Goal: Information Seeking & Learning: Compare options

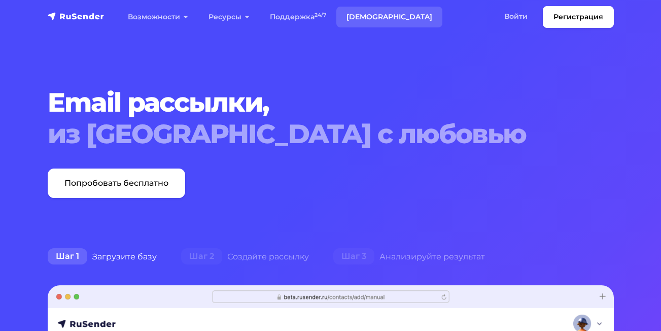
click at [366, 18] on link "[DEMOGRAPHIC_DATA]" at bounding box center [389, 17] width 106 height 21
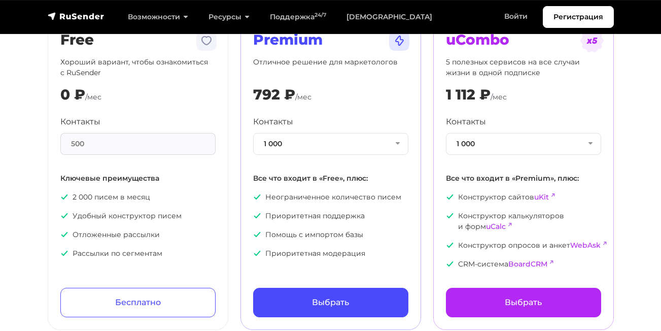
scroll to position [101, 0]
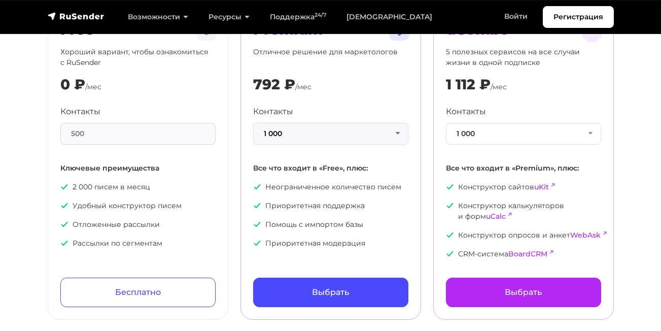
click at [399, 135] on button "1 000" at bounding box center [330, 134] width 155 height 22
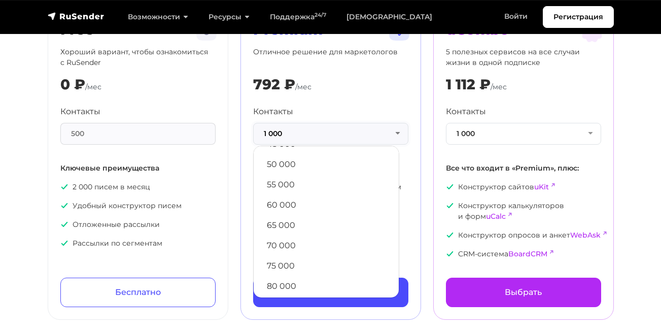
scroll to position [304, 0]
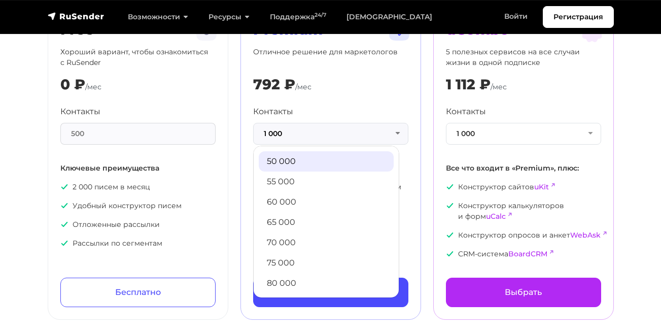
click at [321, 162] on link "50 000" at bounding box center [326, 161] width 135 height 20
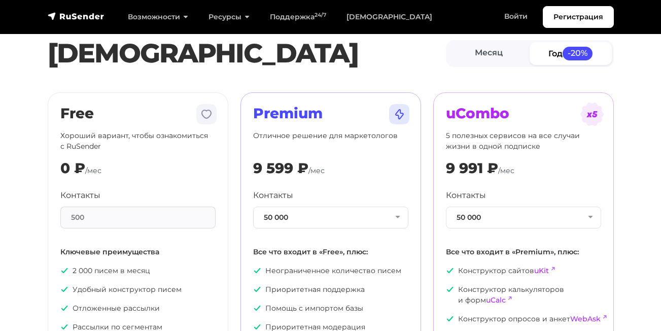
scroll to position [0, 0]
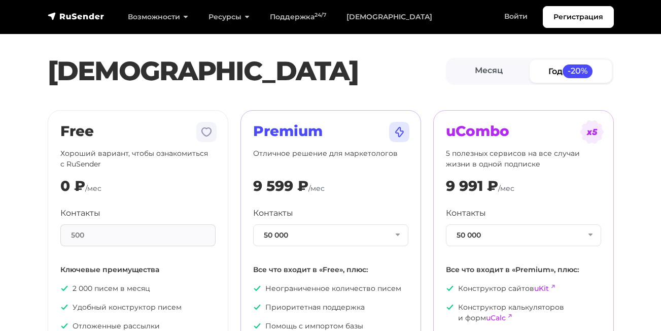
click at [552, 75] on link "Год -20%" at bounding box center [571, 71] width 82 height 23
click at [539, 74] on link "Год -20%" at bounding box center [571, 71] width 82 height 23
click at [524, 78] on link "Месяц" at bounding box center [489, 71] width 82 height 23
click at [542, 75] on link "Год -20%" at bounding box center [571, 71] width 82 height 23
click at [511, 78] on link "Месяц" at bounding box center [489, 71] width 82 height 23
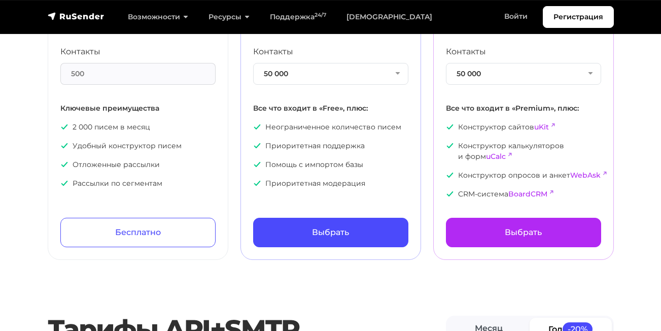
scroll to position [101, 0]
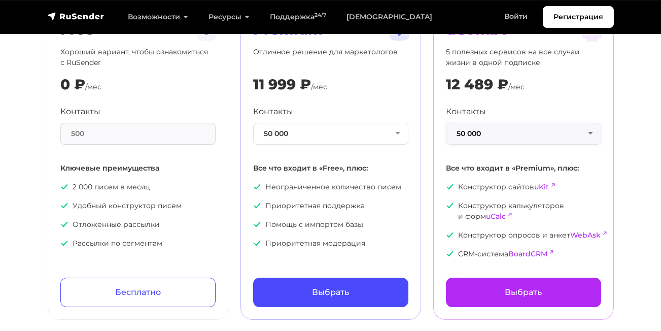
click at [591, 133] on button "50 000" at bounding box center [523, 134] width 155 height 22
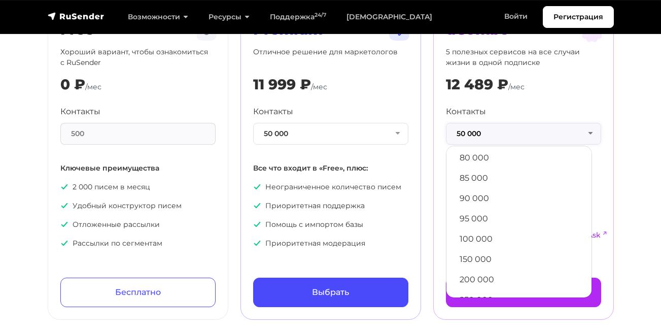
scroll to position [447, 0]
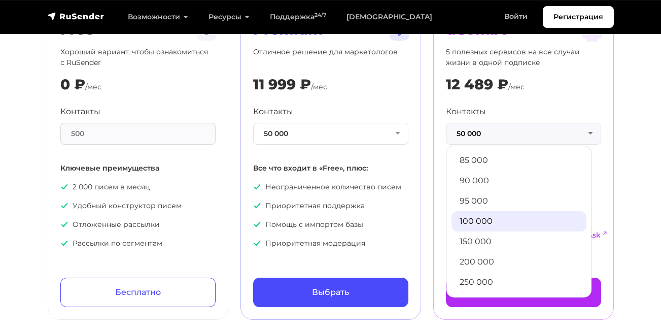
click at [505, 222] on link "100 000" at bounding box center [519, 221] width 135 height 20
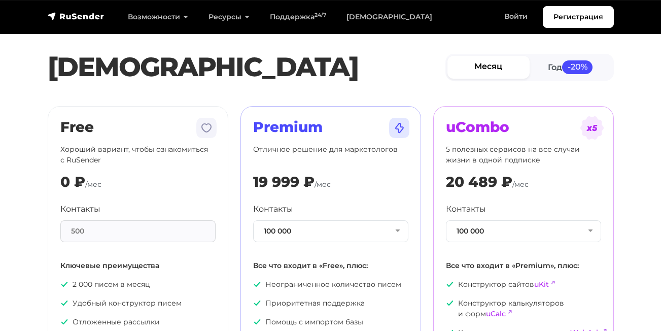
scroll to position [0, 0]
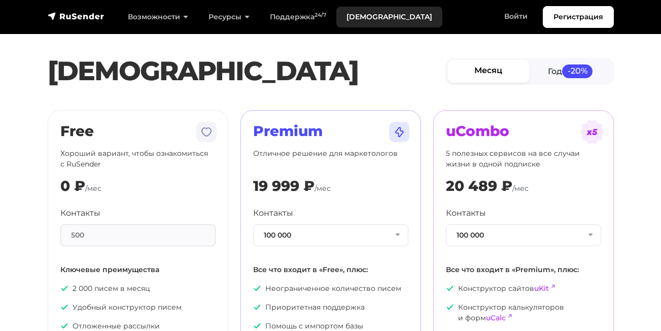
click at [359, 16] on link "[DEMOGRAPHIC_DATA]" at bounding box center [389, 17] width 106 height 21
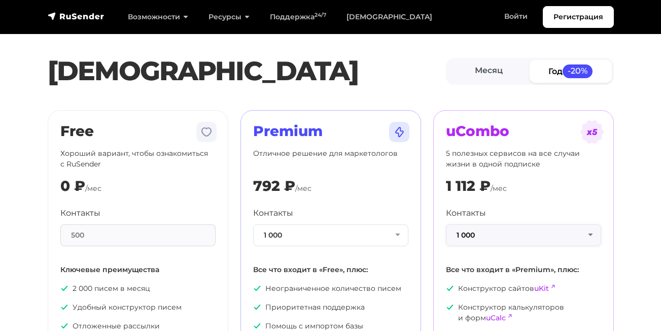
click at [586, 232] on button "1 000" at bounding box center [523, 235] width 155 height 22
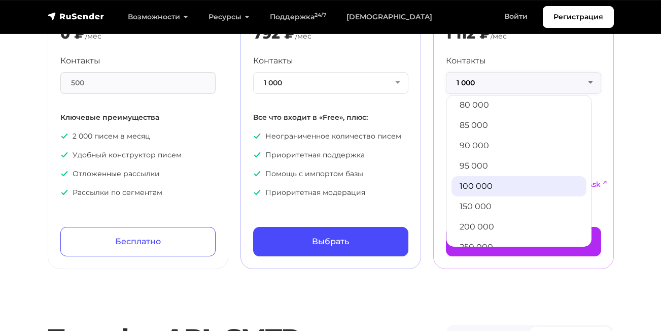
scroll to position [457, 0]
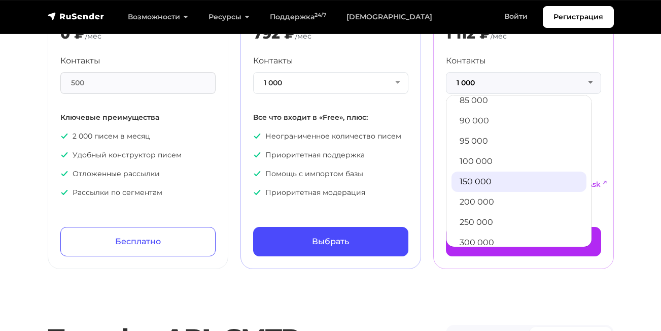
click at [488, 178] on link "150 000" at bounding box center [519, 181] width 135 height 20
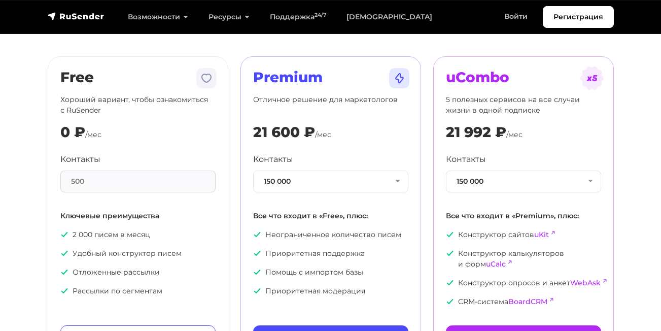
scroll to position [51, 0]
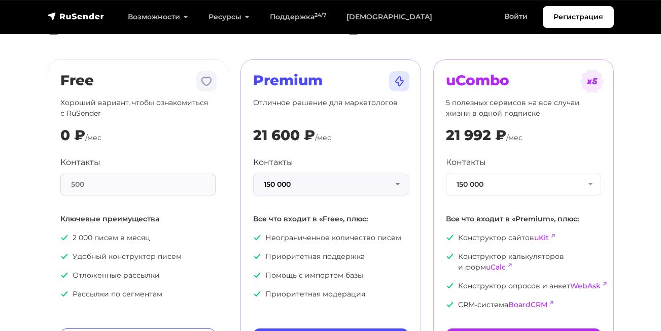
click at [390, 185] on button "150 000" at bounding box center [330, 184] width 155 height 22
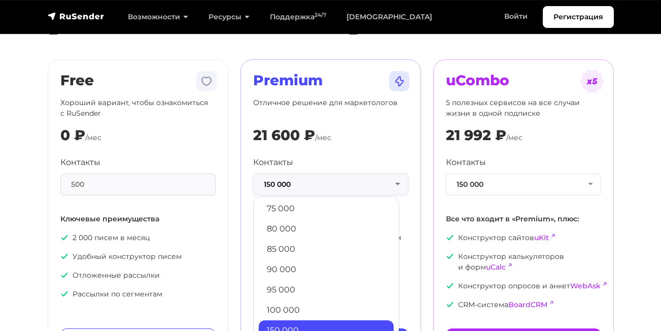
scroll to position [406, 0]
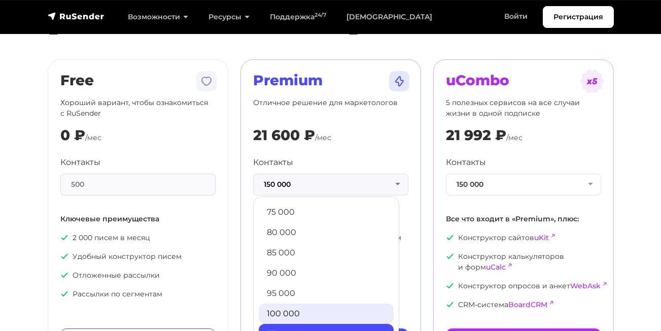
click at [285, 311] on link "100 000" at bounding box center [326, 313] width 135 height 20
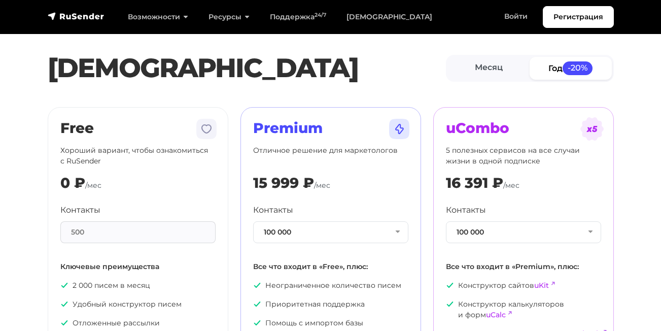
scroll to position [51, 0]
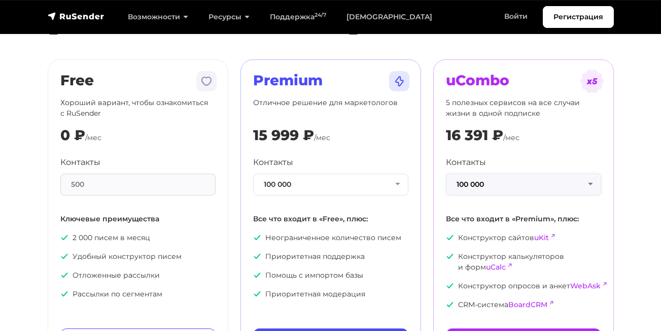
click at [483, 188] on button "100 000" at bounding box center [523, 184] width 155 height 22
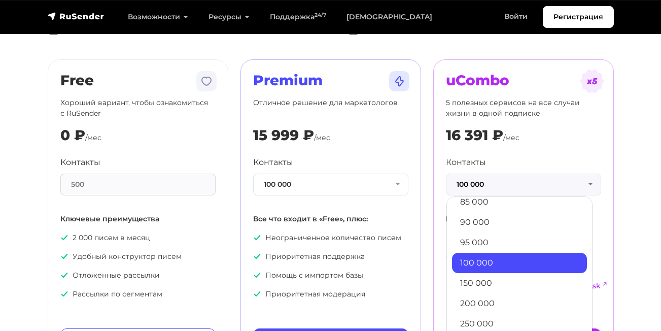
click at [477, 265] on link "100 000" at bounding box center [519, 263] width 135 height 20
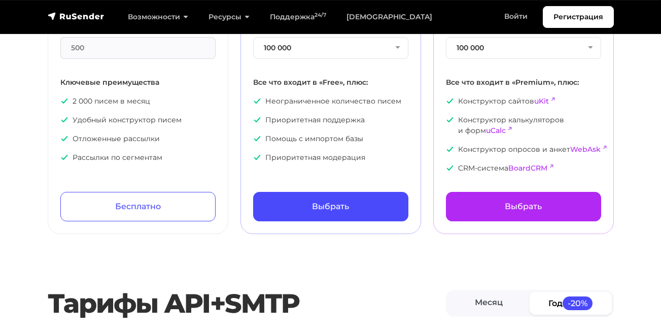
scroll to position [101, 0]
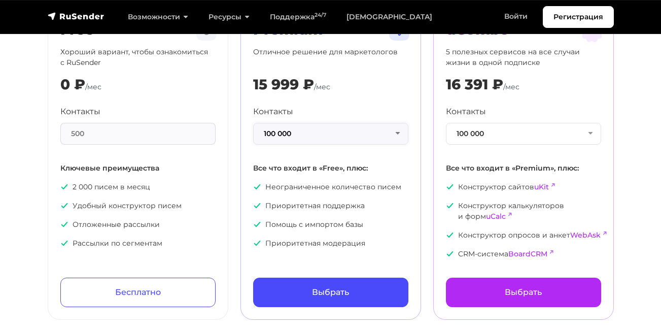
click at [396, 137] on button "100 000" at bounding box center [330, 134] width 155 height 22
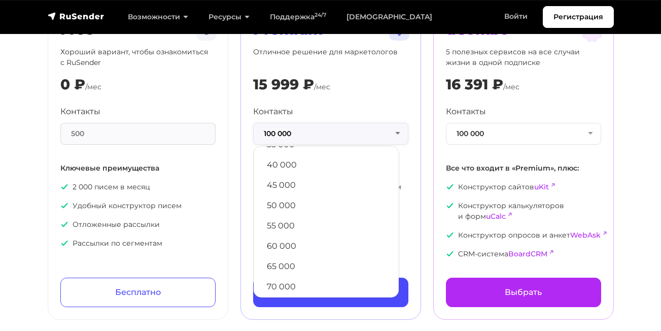
scroll to position [304, 0]
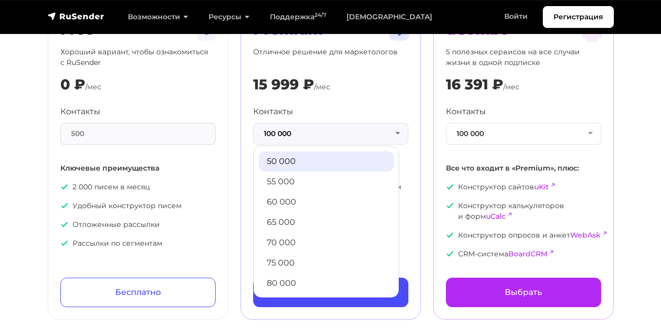
click at [298, 164] on link "50 000" at bounding box center [326, 161] width 135 height 20
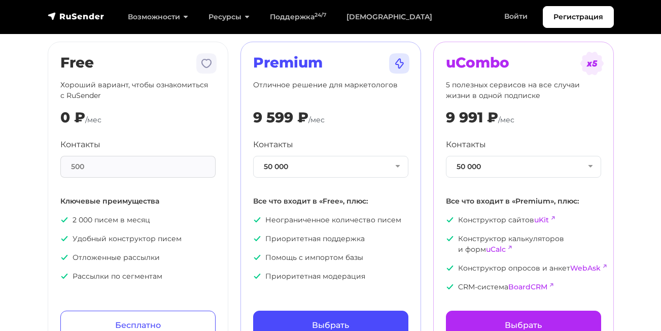
scroll to position [0, 0]
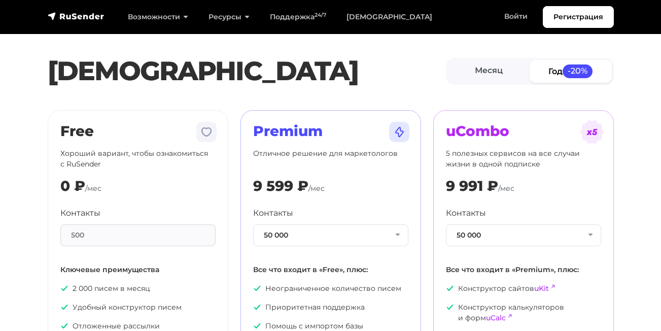
click at [640, 94] on section "Тарифы Месяц Год -20% Free Хороший вариант, чтобы ознакомиться с RuSender 0 ₽ /…" at bounding box center [330, 216] width 661 height 409
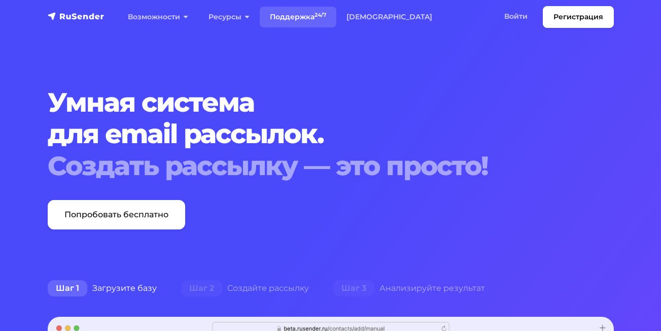
click at [305, 21] on link "Поддержка 24/7" at bounding box center [298, 17] width 77 height 21
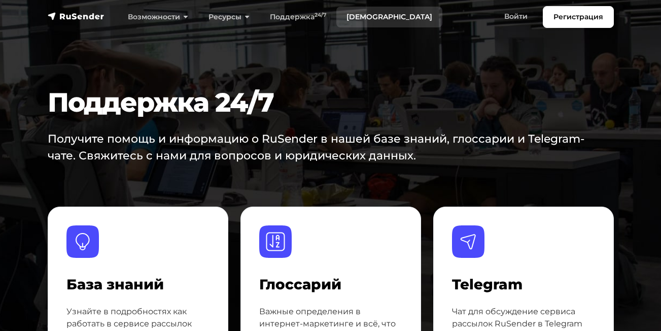
click at [360, 13] on link "[DEMOGRAPHIC_DATA]" at bounding box center [389, 17] width 106 height 21
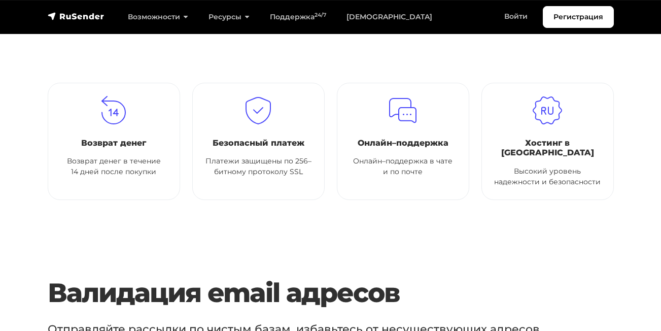
scroll to position [761, 0]
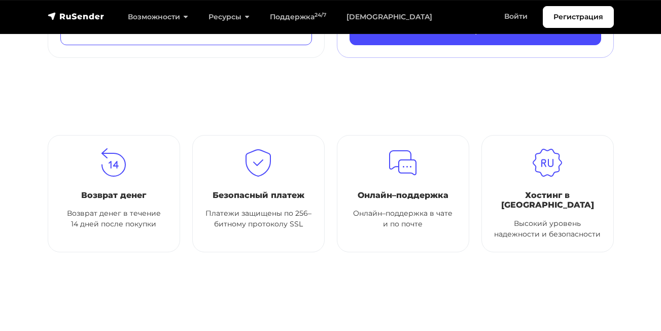
click at [404, 174] on img at bounding box center [403, 163] width 30 height 30
click at [522, 177] on div at bounding box center [547, 163] width 107 height 30
drag, startPoint x: 235, startPoint y: 192, endPoint x: 177, endPoint y: 192, distance: 58.3
click at [235, 192] on h6 "Безопасный платеж" at bounding box center [258, 195] width 107 height 10
click at [128, 192] on h6 "Возврат денег" at bounding box center [113, 195] width 107 height 10
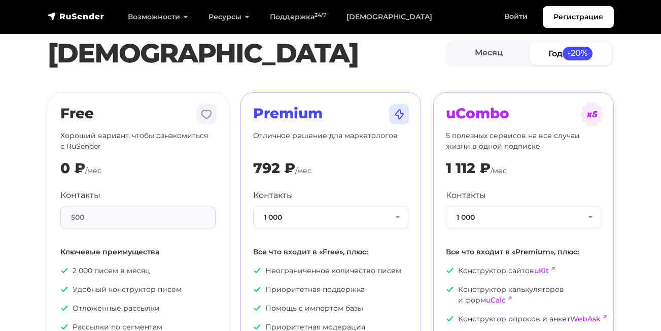
scroll to position [0, 0]
